Goal: Find specific page/section

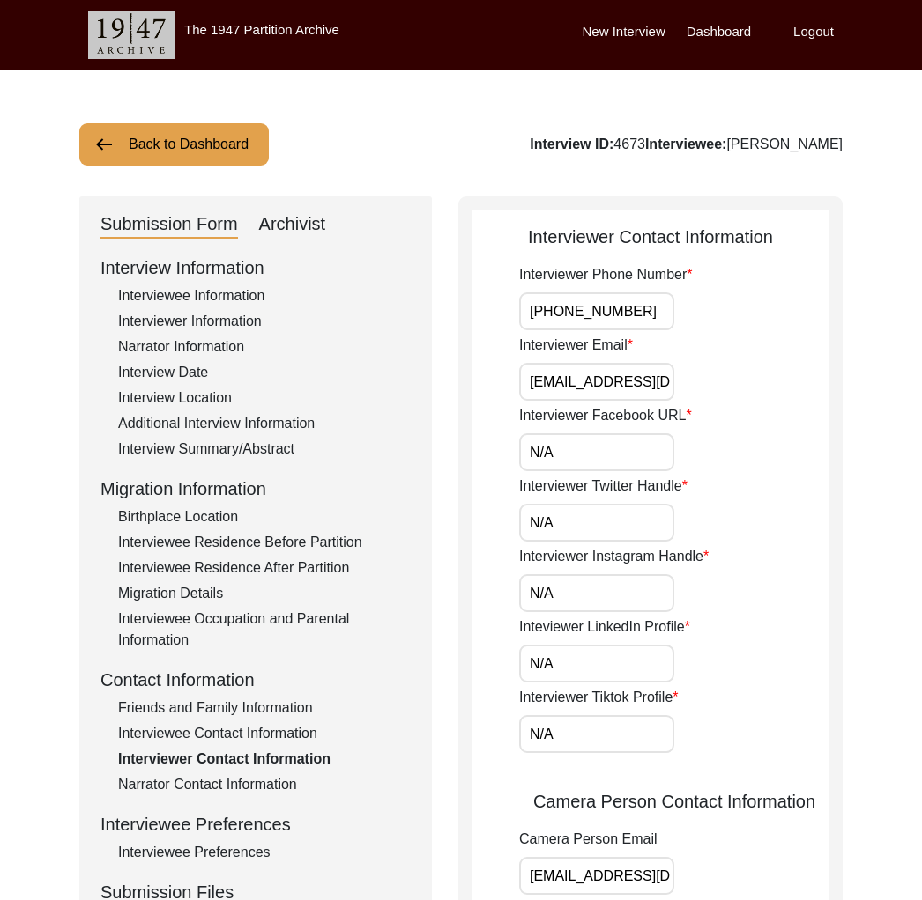
scroll to position [0, 48]
click at [261, 151] on button "Back to Dashboard" at bounding box center [173, 144] width 189 height 42
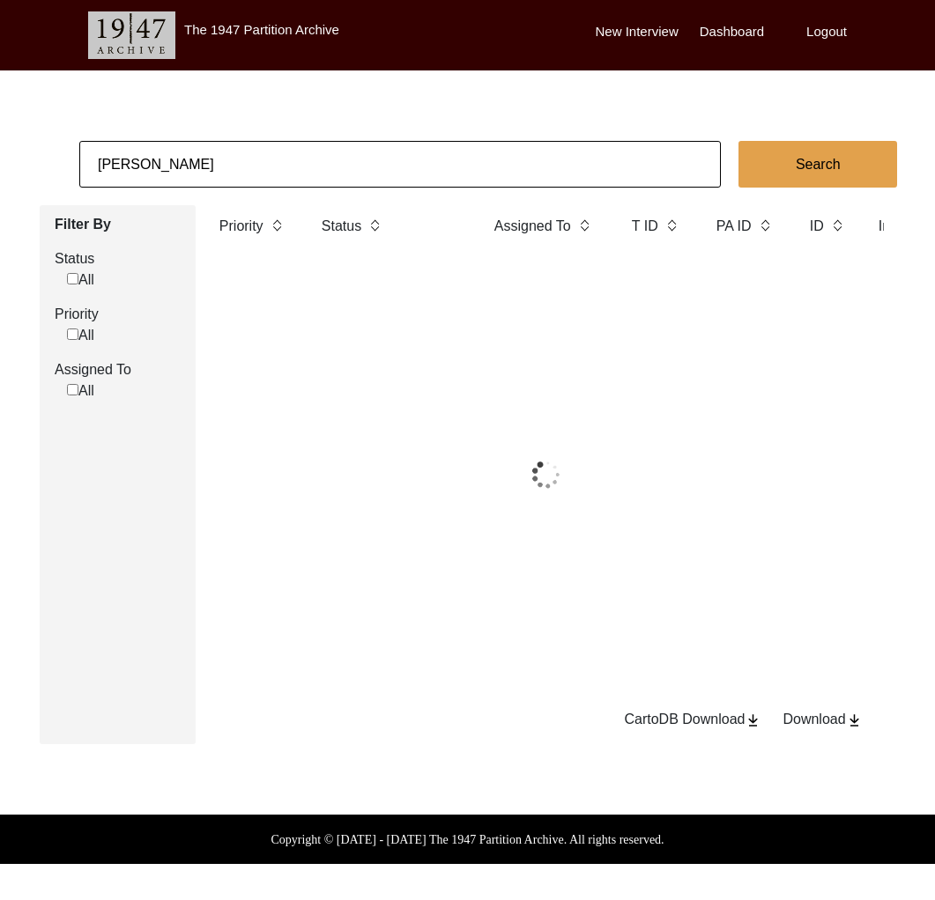
click at [296, 160] on input "[PERSON_NAME]" at bounding box center [399, 164] width 641 height 47
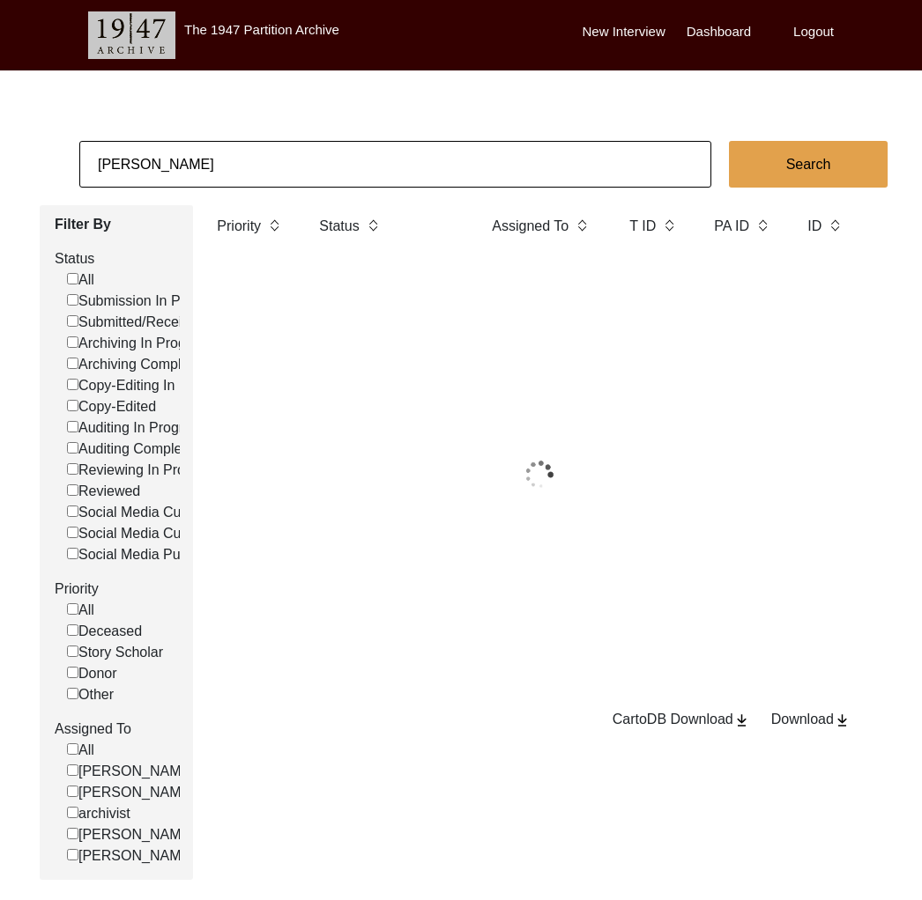
click at [296, 160] on input "[PERSON_NAME]" at bounding box center [395, 164] width 632 height 47
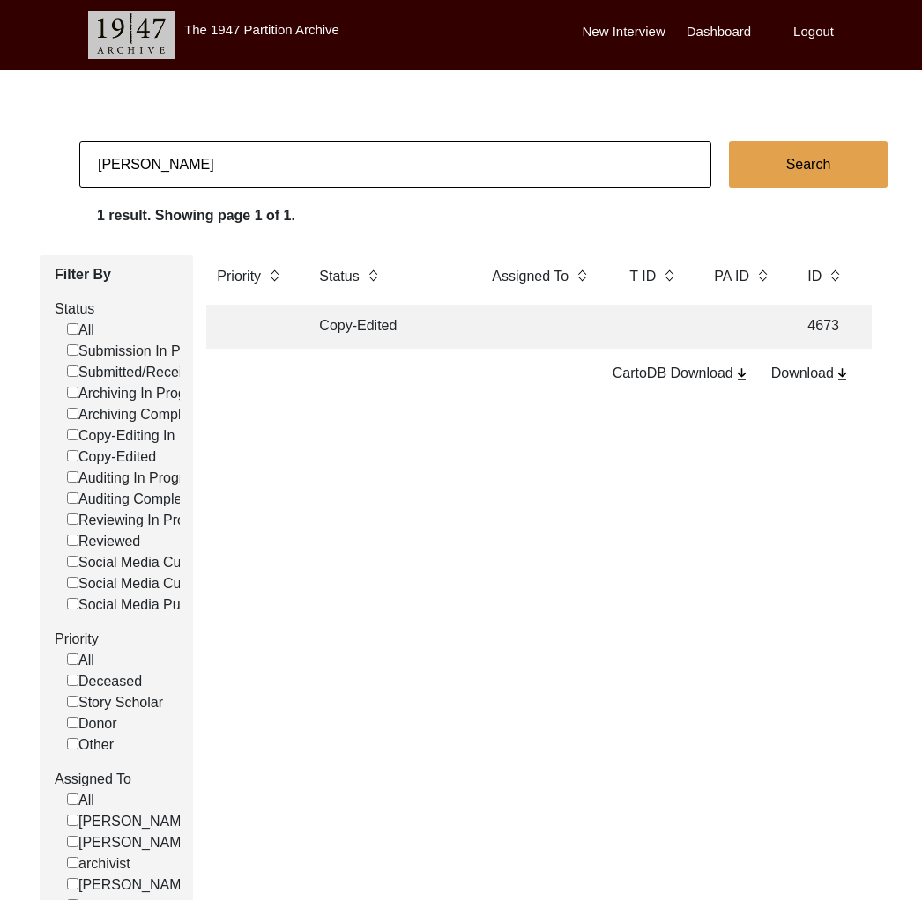
type input "[PERSON_NAME]"
checkbox input "false"
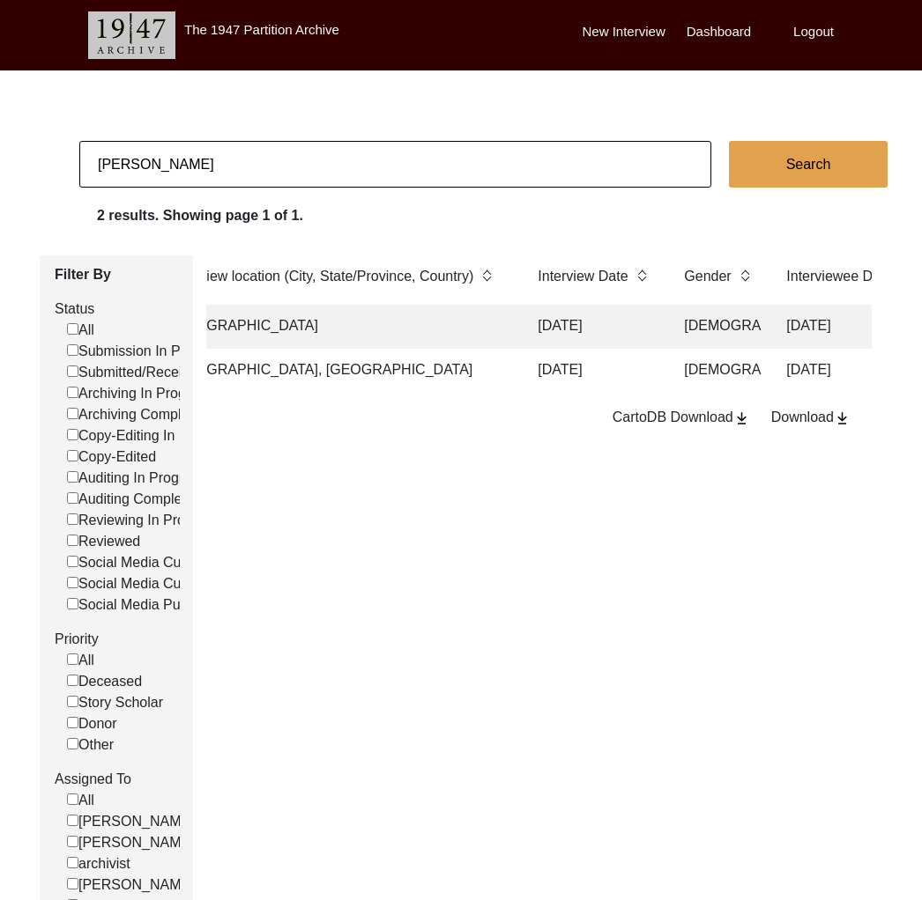
scroll to position [0, 1209]
